Goal: Task Accomplishment & Management: Manage account settings

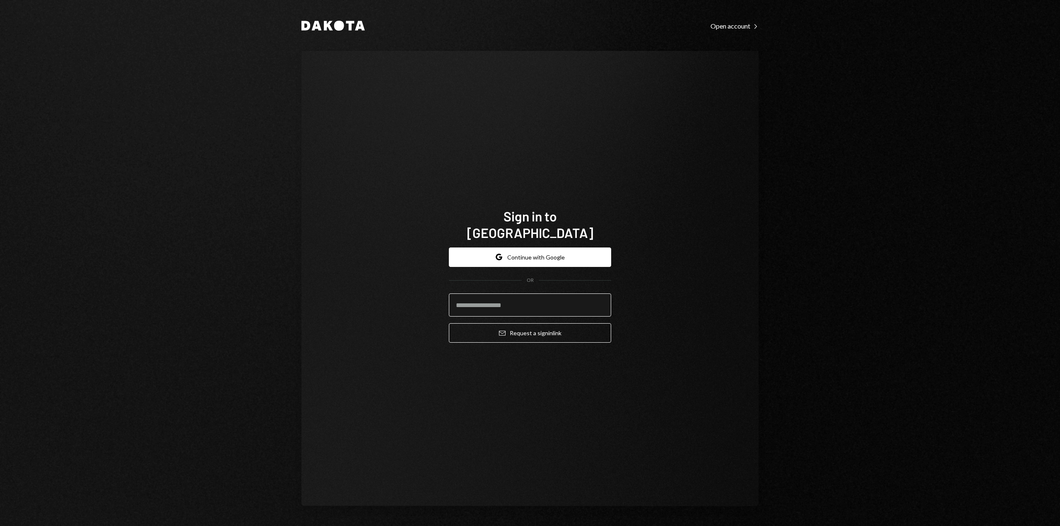
type input "**********"
click at [506, 324] on button "Email Request a sign in link" at bounding box center [530, 332] width 162 height 19
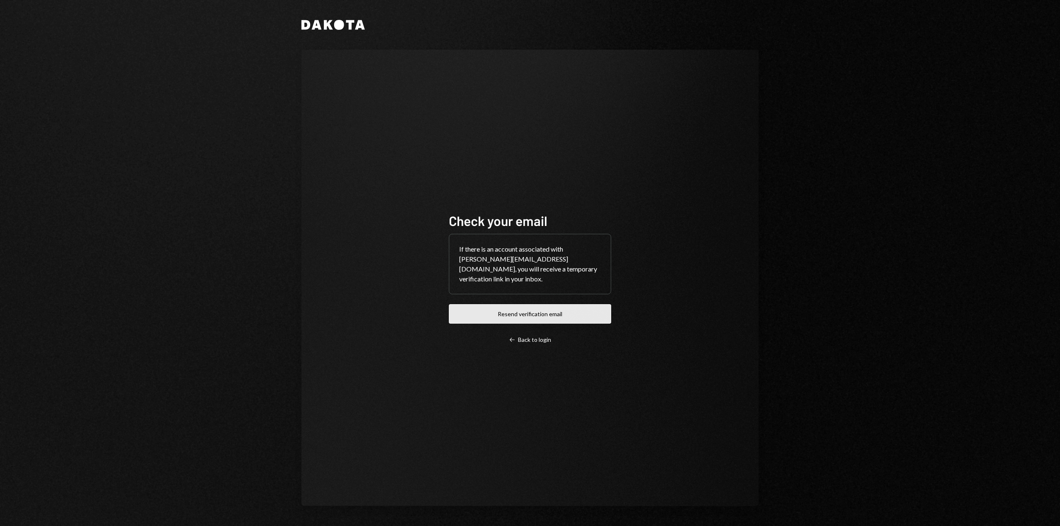
click at [510, 305] on button "Resend verification email" at bounding box center [530, 313] width 162 height 19
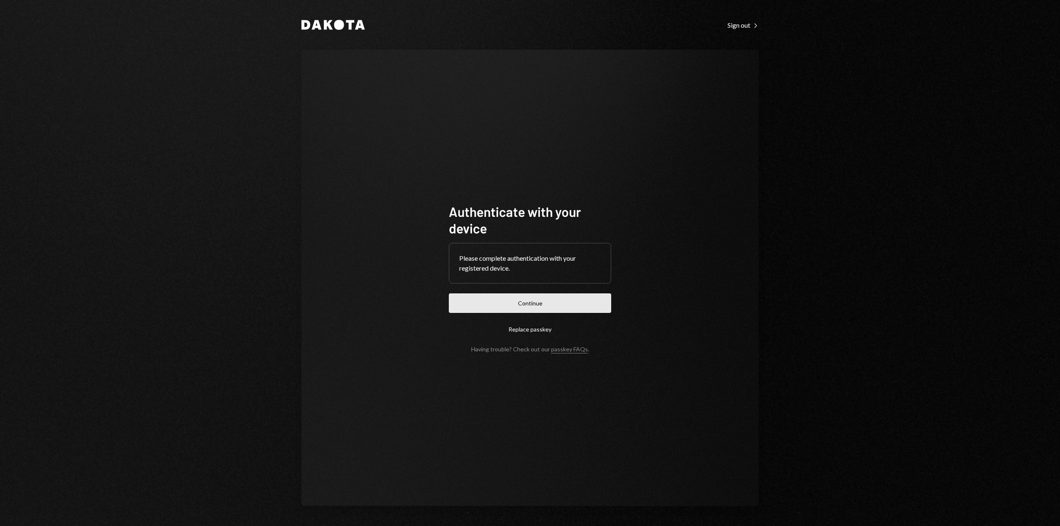
click at [542, 311] on button "Continue" at bounding box center [530, 303] width 162 height 19
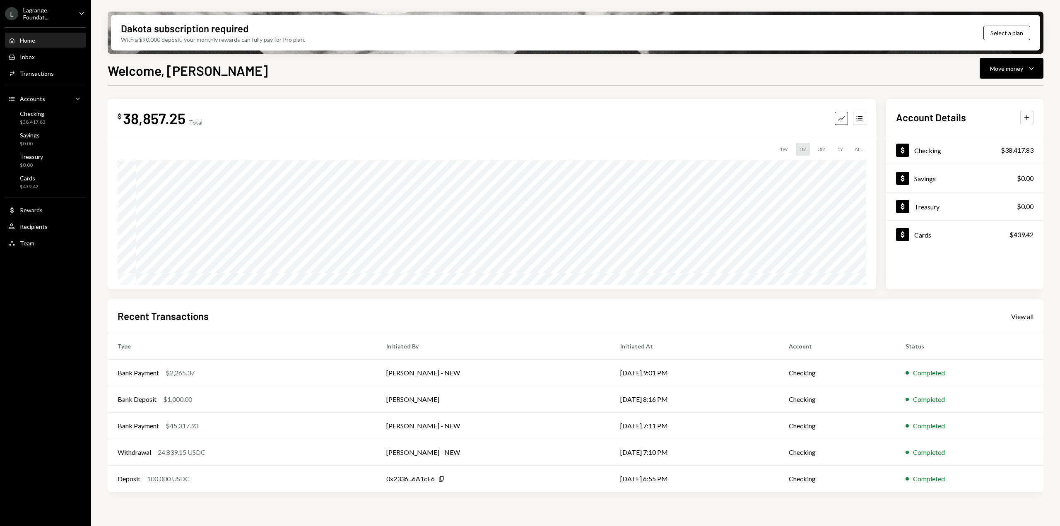
click at [71, 15] on div "Lagrange Foundat..." at bounding box center [47, 14] width 49 height 14
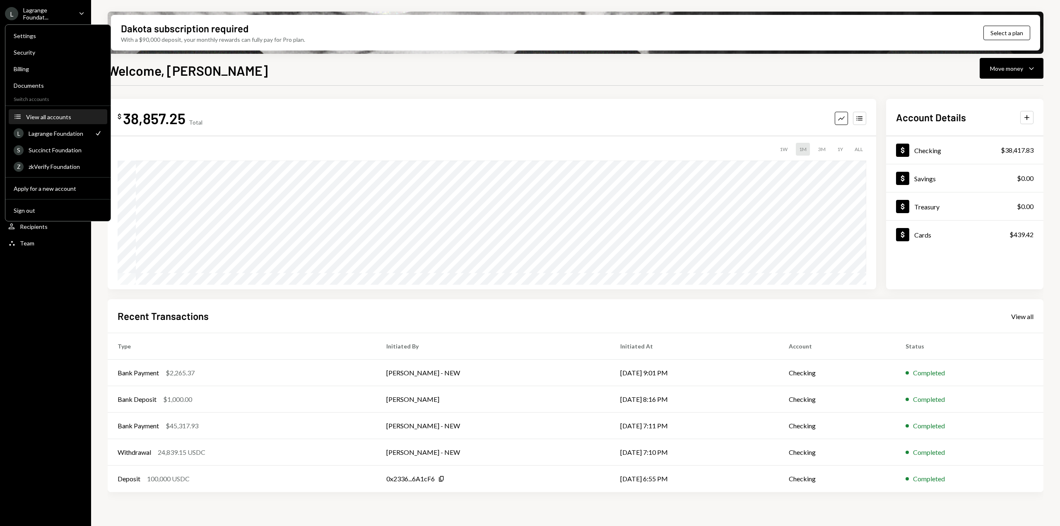
click at [38, 116] on div "View all accounts" at bounding box center [64, 116] width 76 height 7
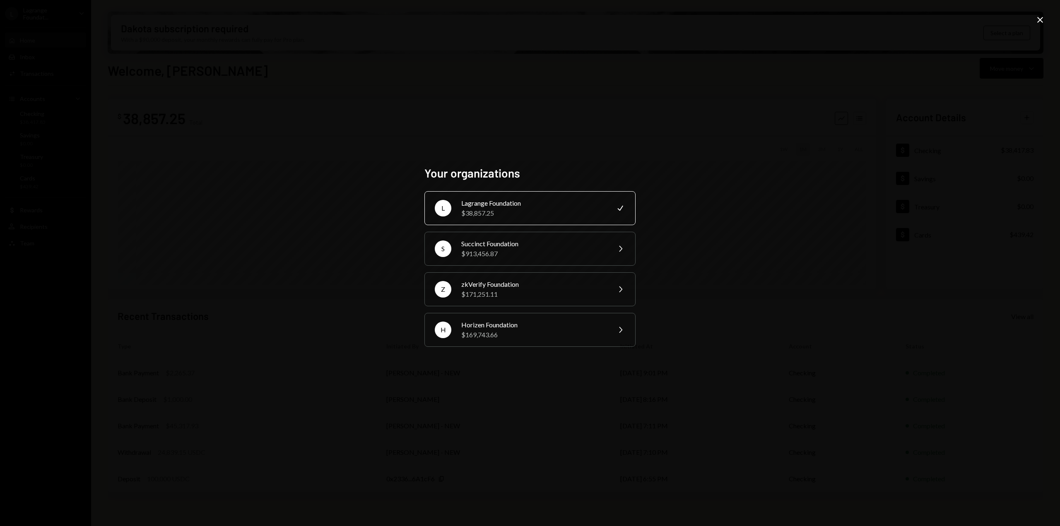
click at [1041, 22] on icon "Close" at bounding box center [1040, 20] width 10 height 10
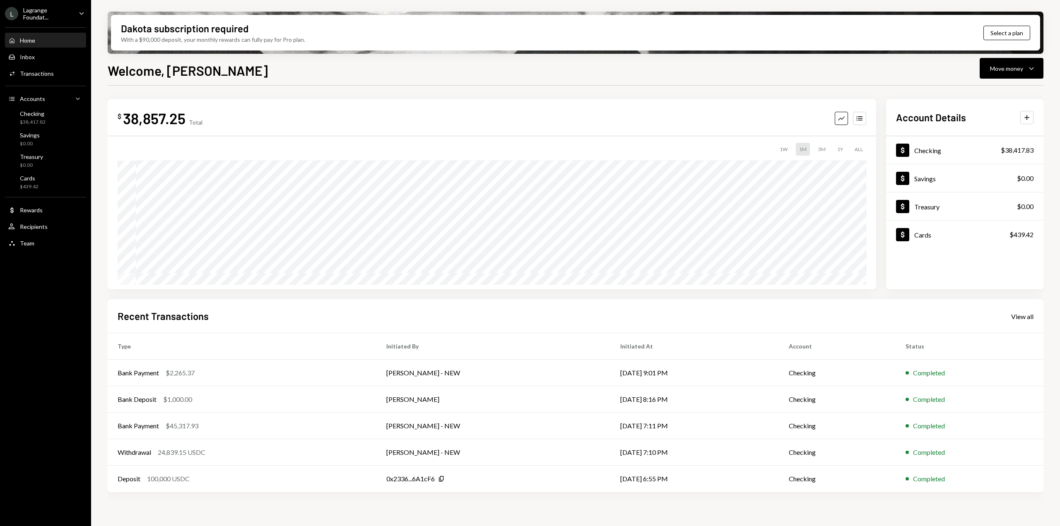
click at [71, 20] on div "Lagrange Foundat..." at bounding box center [47, 14] width 49 height 14
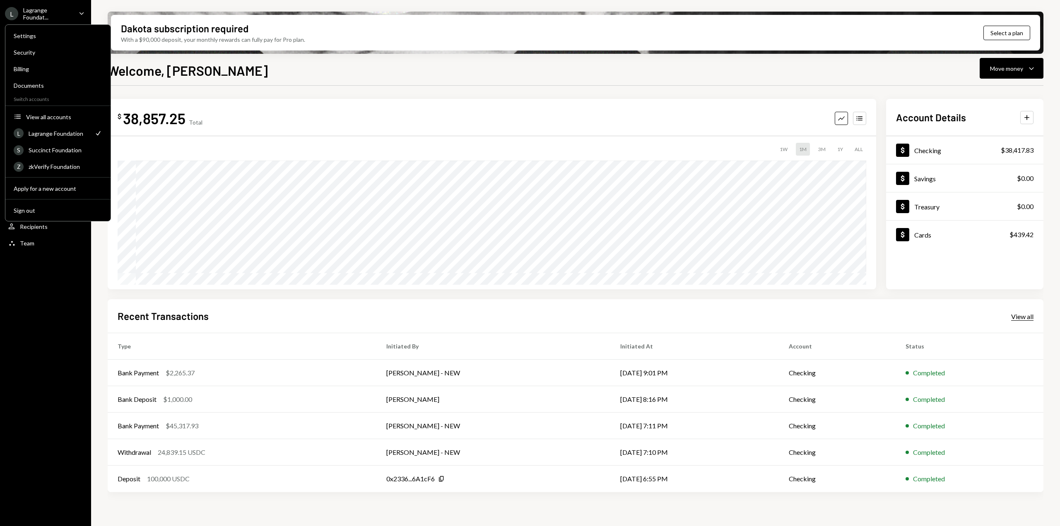
click at [1023, 317] on div "View all" at bounding box center [1022, 317] width 22 height 8
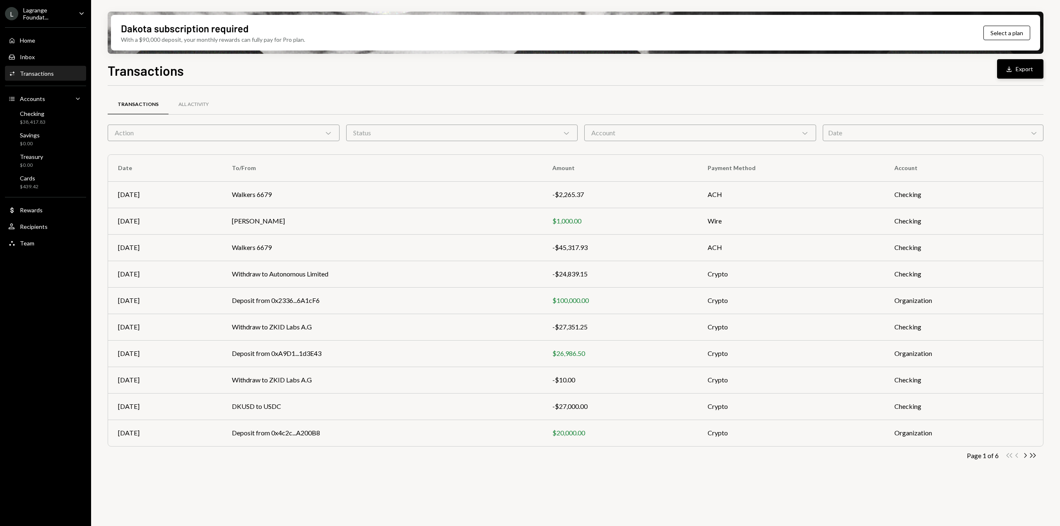
click at [1014, 72] on div "Download" at bounding box center [1010, 69] width 11 height 8
